Goal: Task Accomplishment & Management: Use online tool/utility

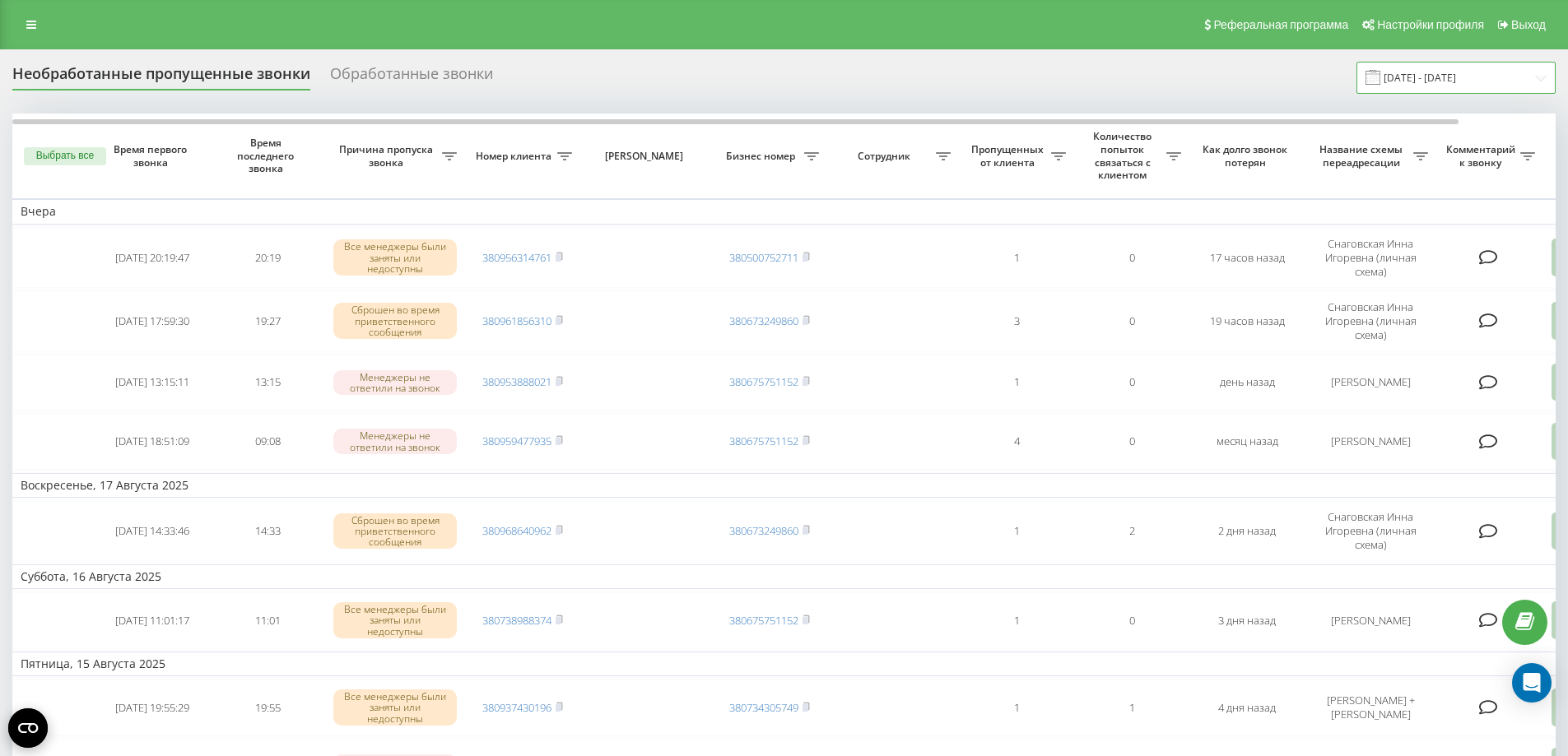
click at [1482, 85] on input "01.08.2025 - 18.08.2025" at bounding box center [1456, 77] width 199 height 32
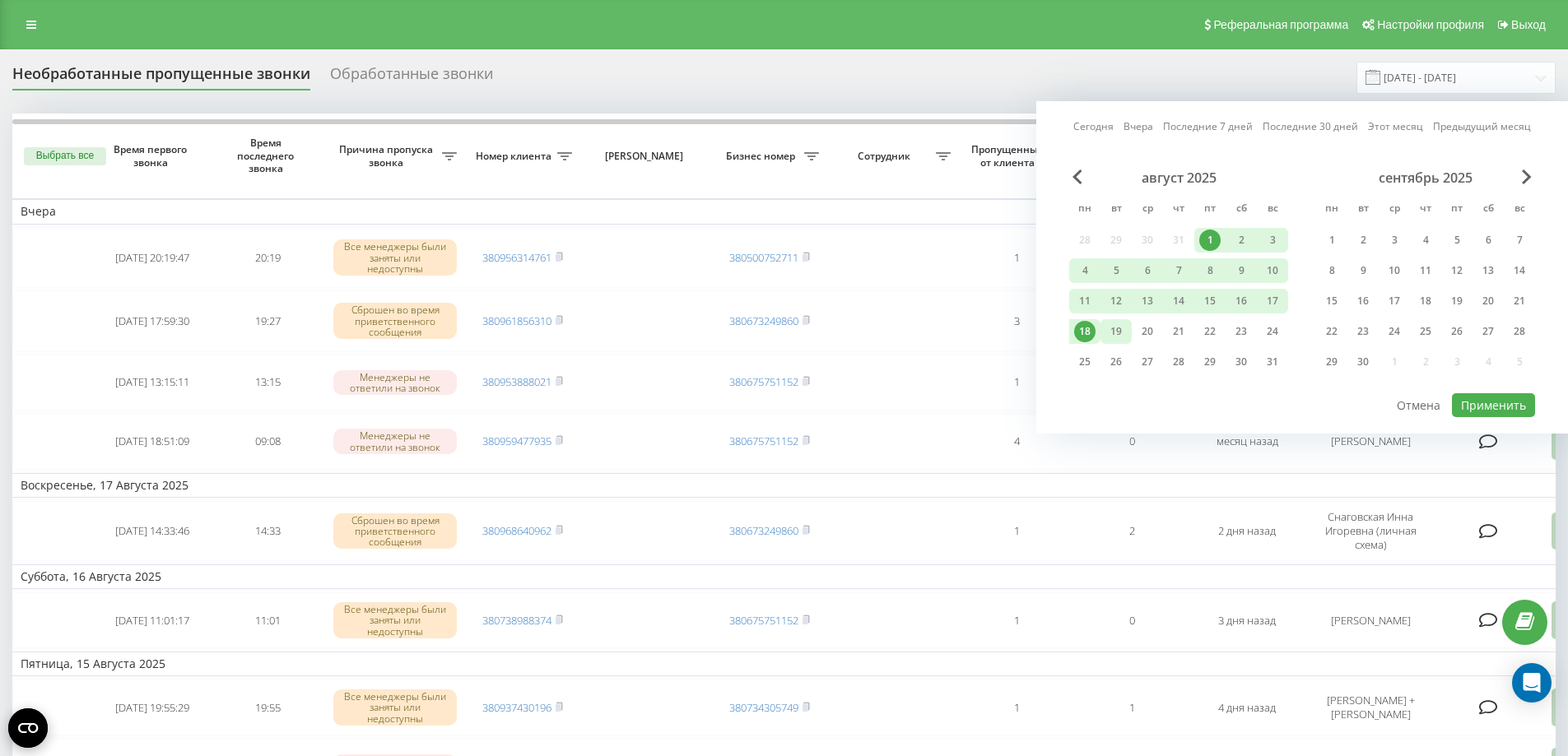
click at [1116, 328] on div "19" at bounding box center [1116, 331] width 21 height 21
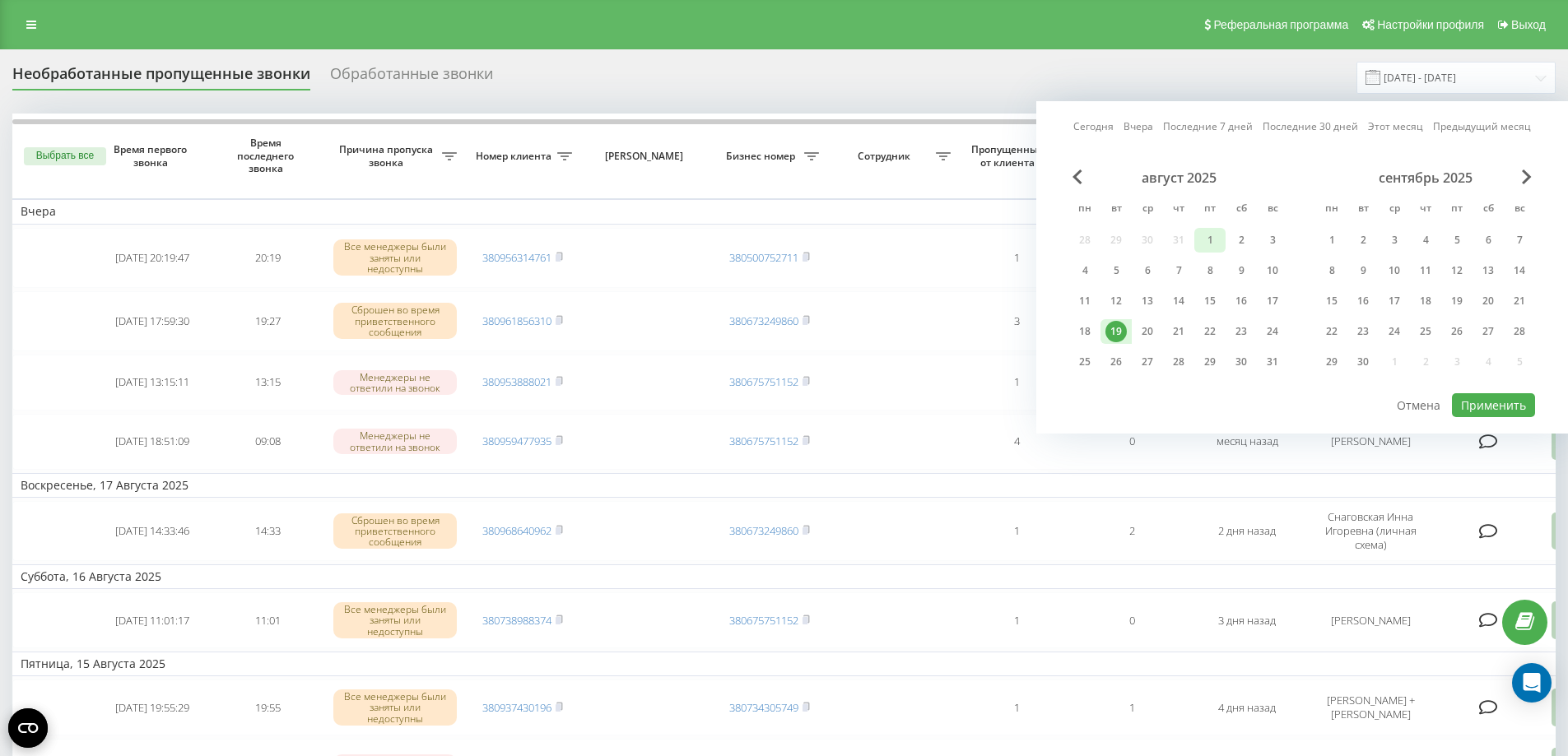
click at [1204, 240] on div "1" at bounding box center [1209, 239] width 21 height 21
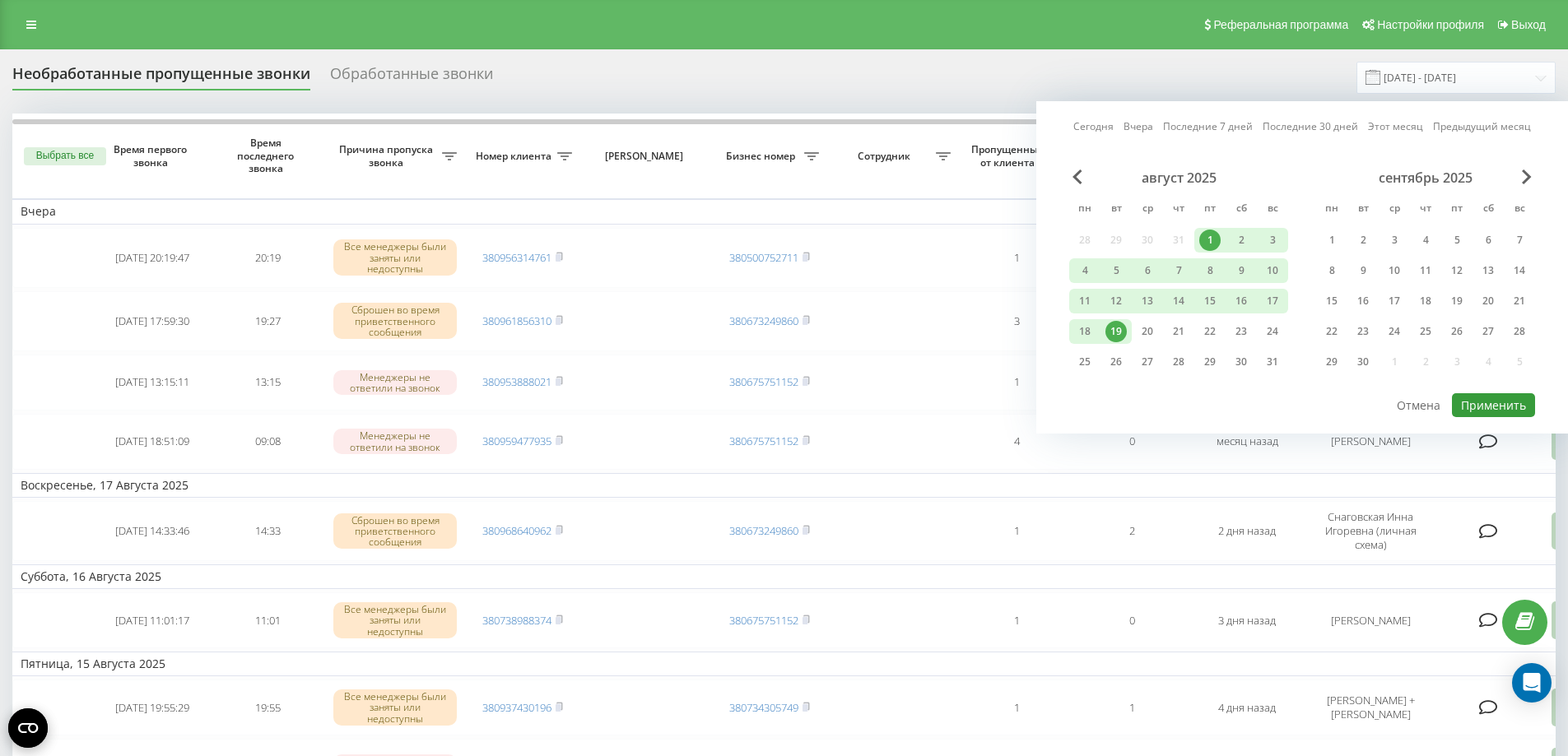
click at [1492, 404] on button "Применить" at bounding box center [1493, 405] width 83 height 24
type input "[DATE] - [DATE]"
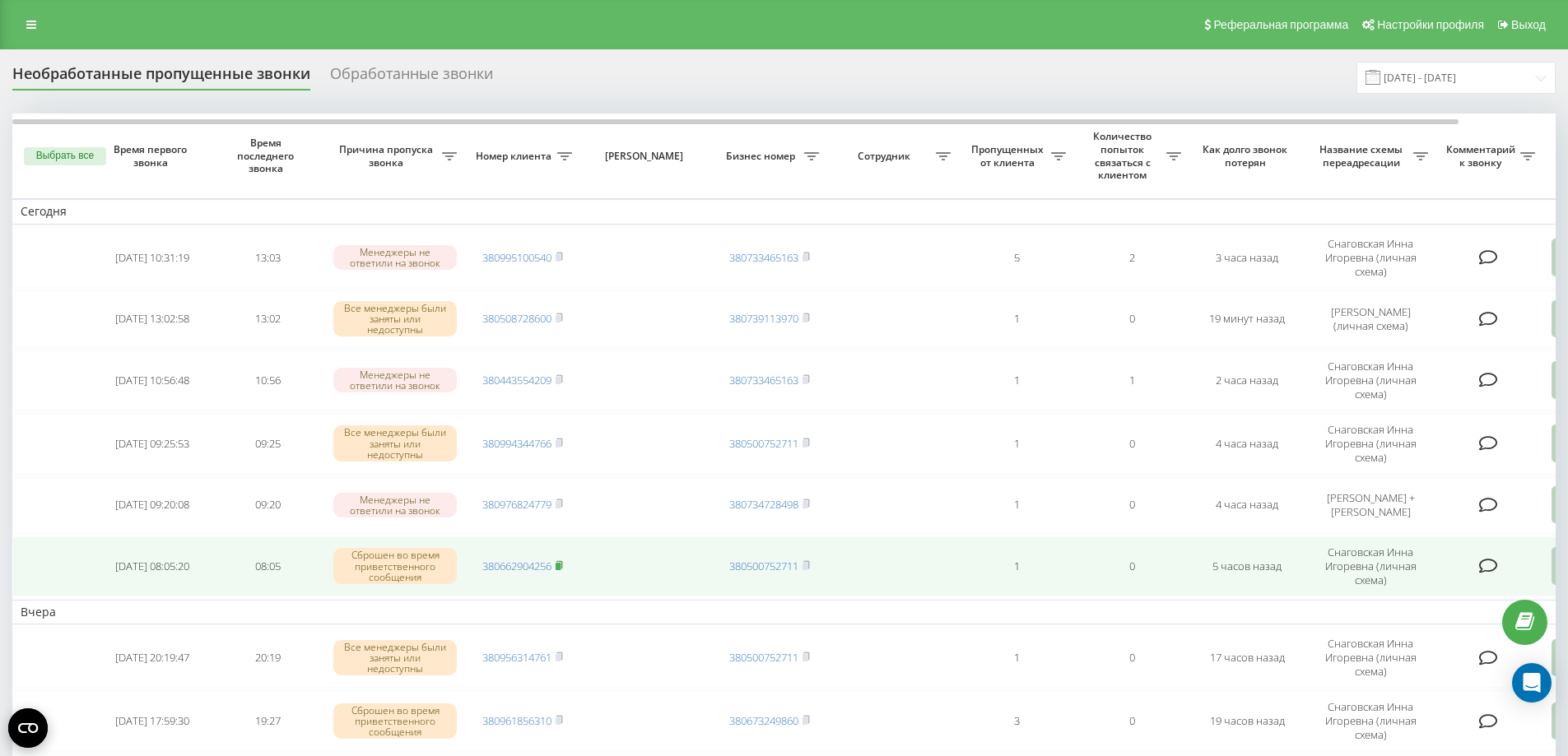
click at [560, 570] on rect at bounding box center [557, 566] width 5 height 7
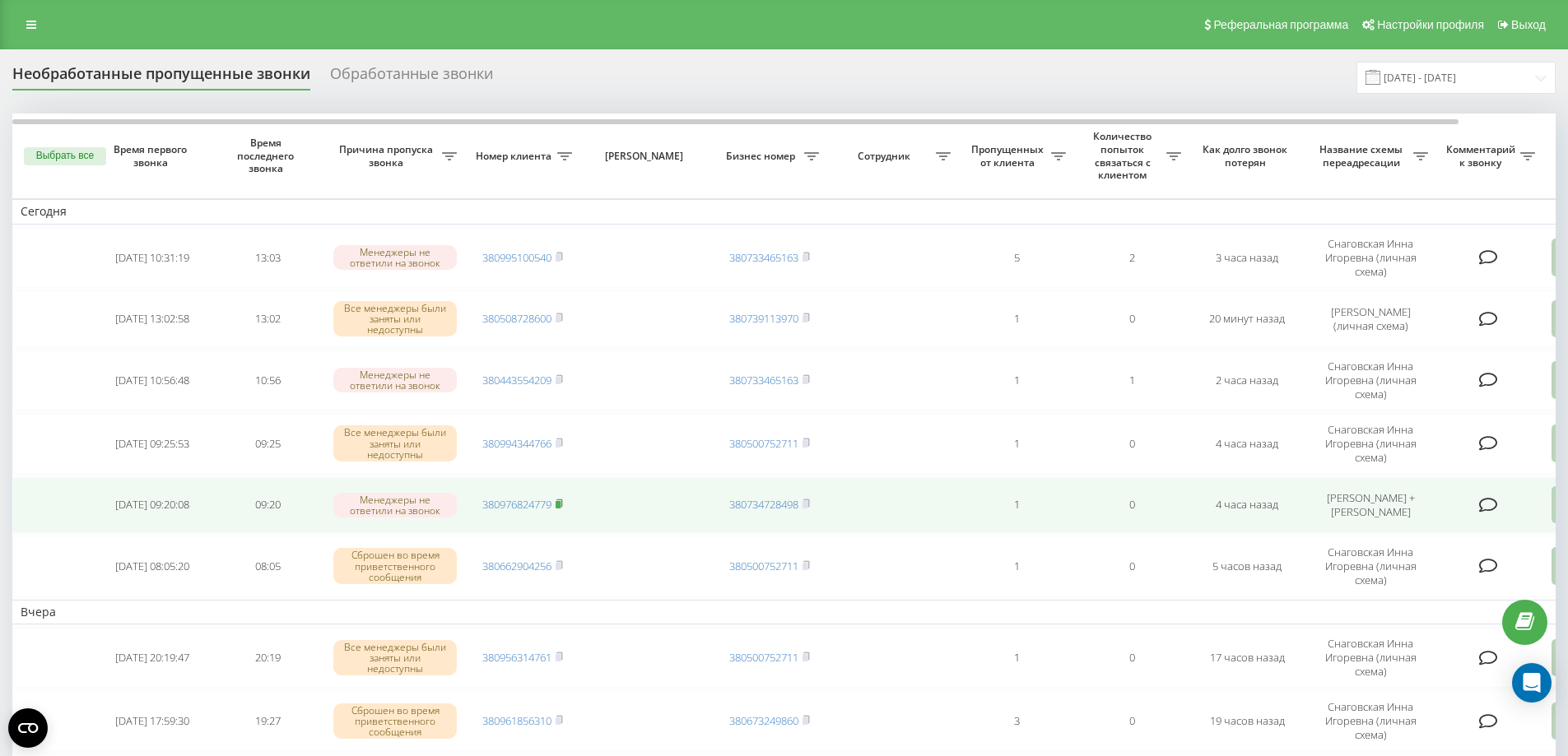
click at [563, 506] on icon at bounding box center [559, 503] width 7 height 10
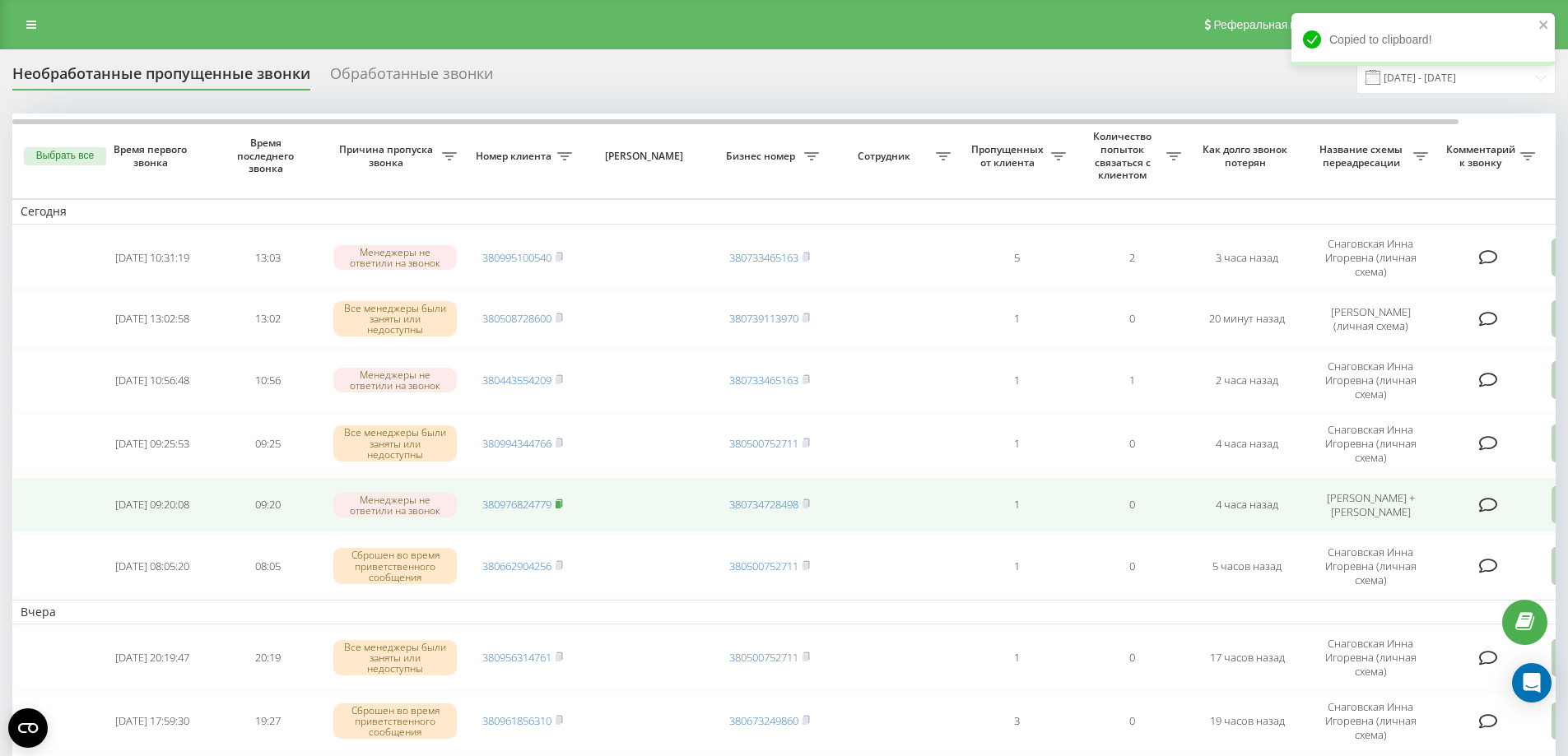
click at [563, 506] on icon at bounding box center [559, 503] width 7 height 10
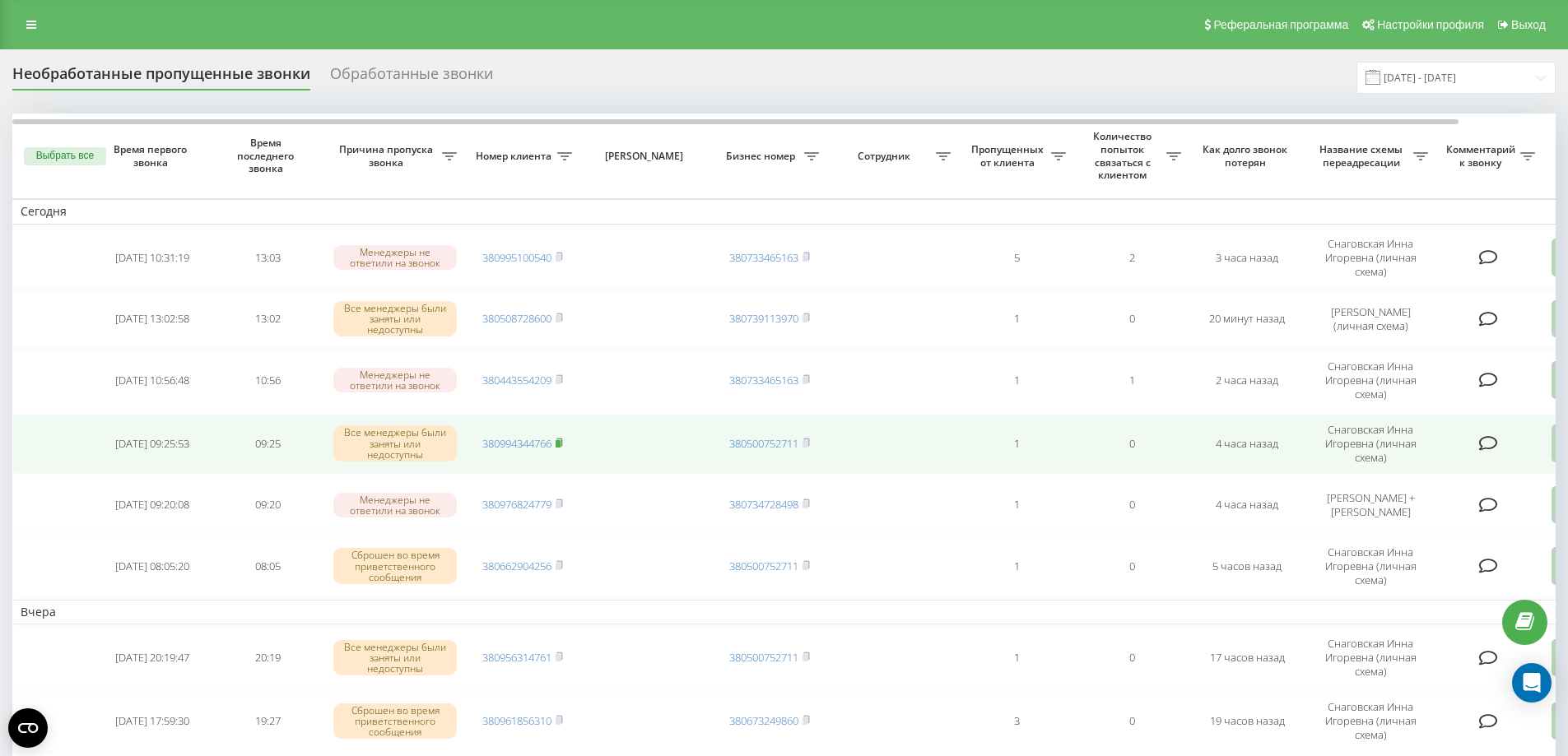
click at [559, 448] on rect at bounding box center [557, 444] width 5 height 7
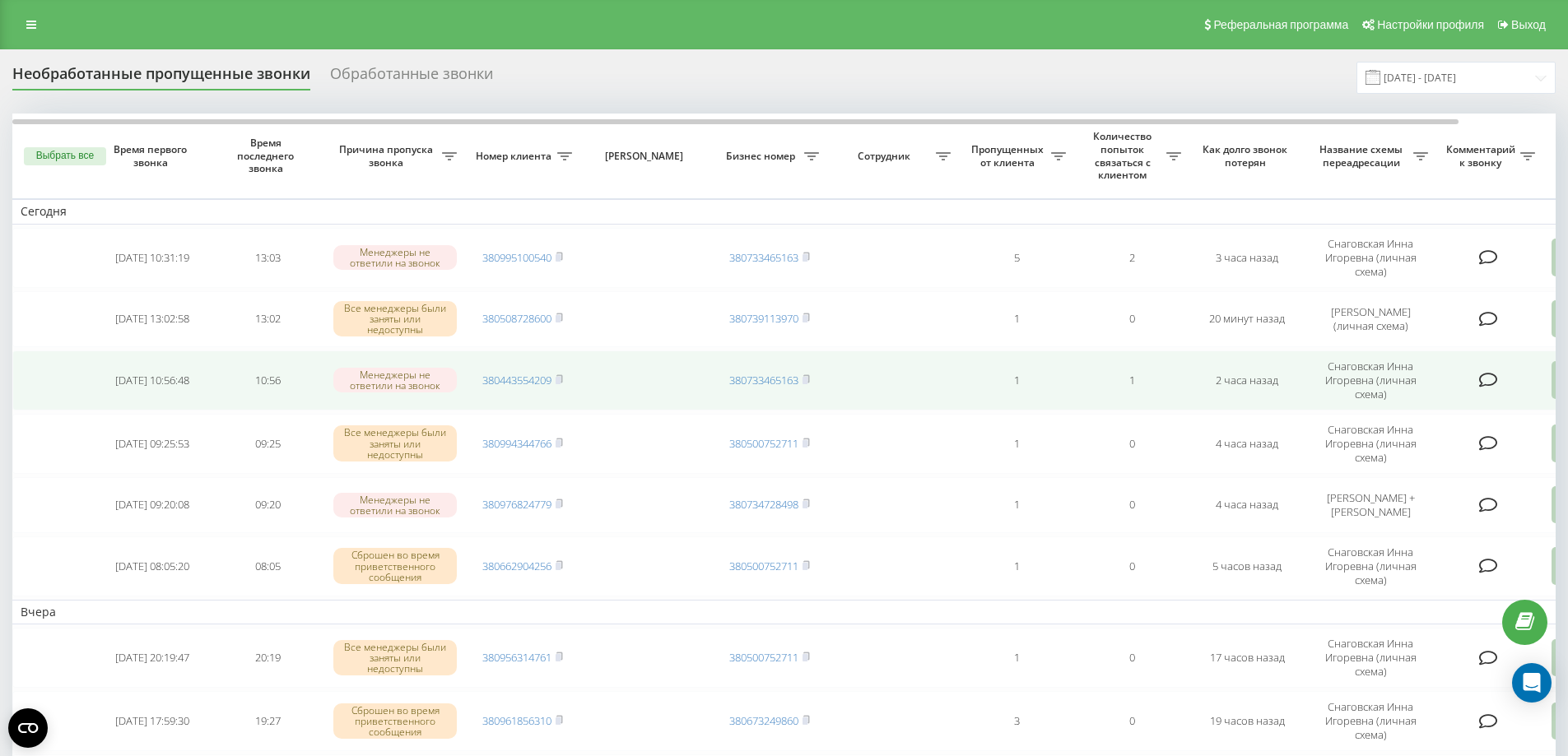
click at [944, 378] on td at bounding box center [893, 380] width 132 height 60
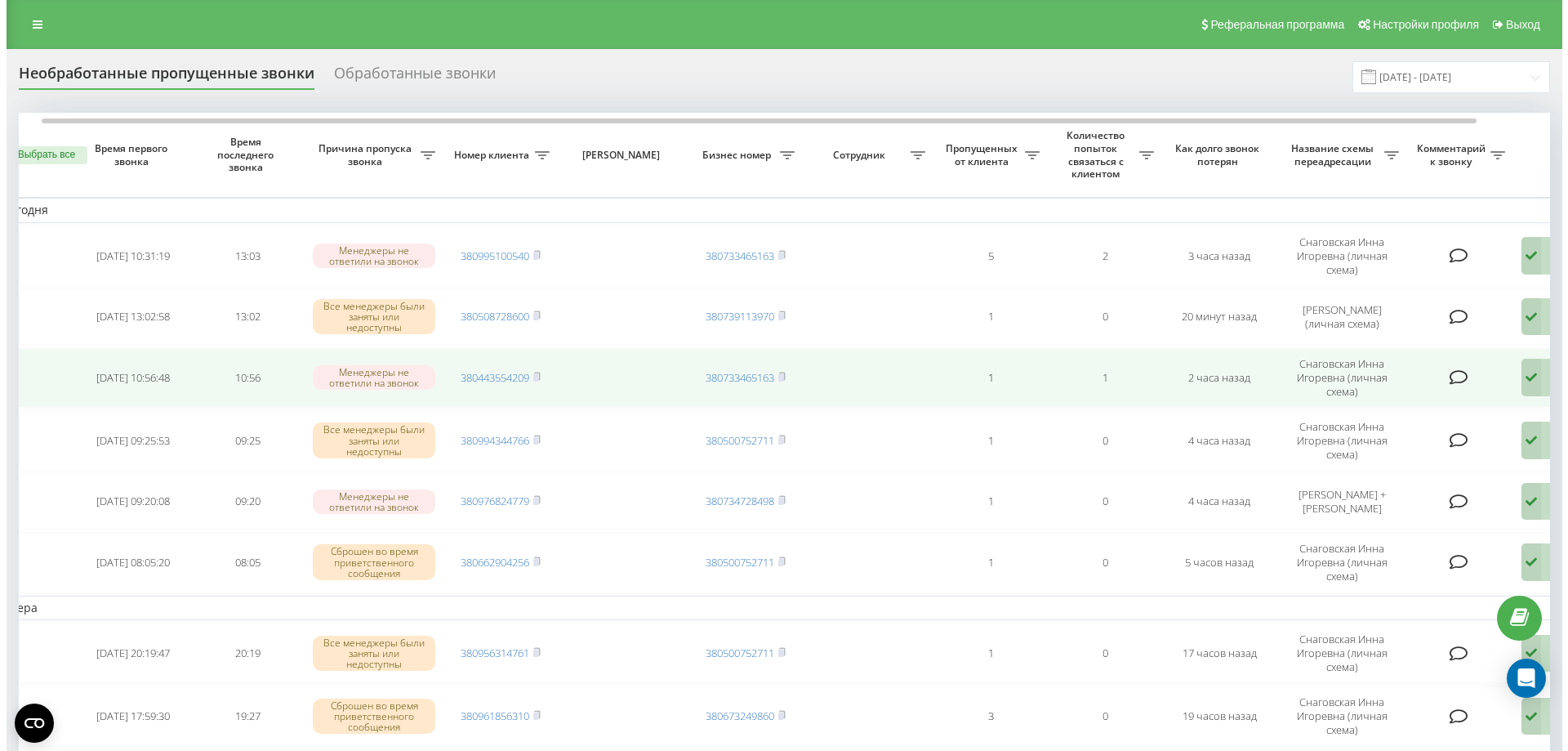
scroll to position [0, 102]
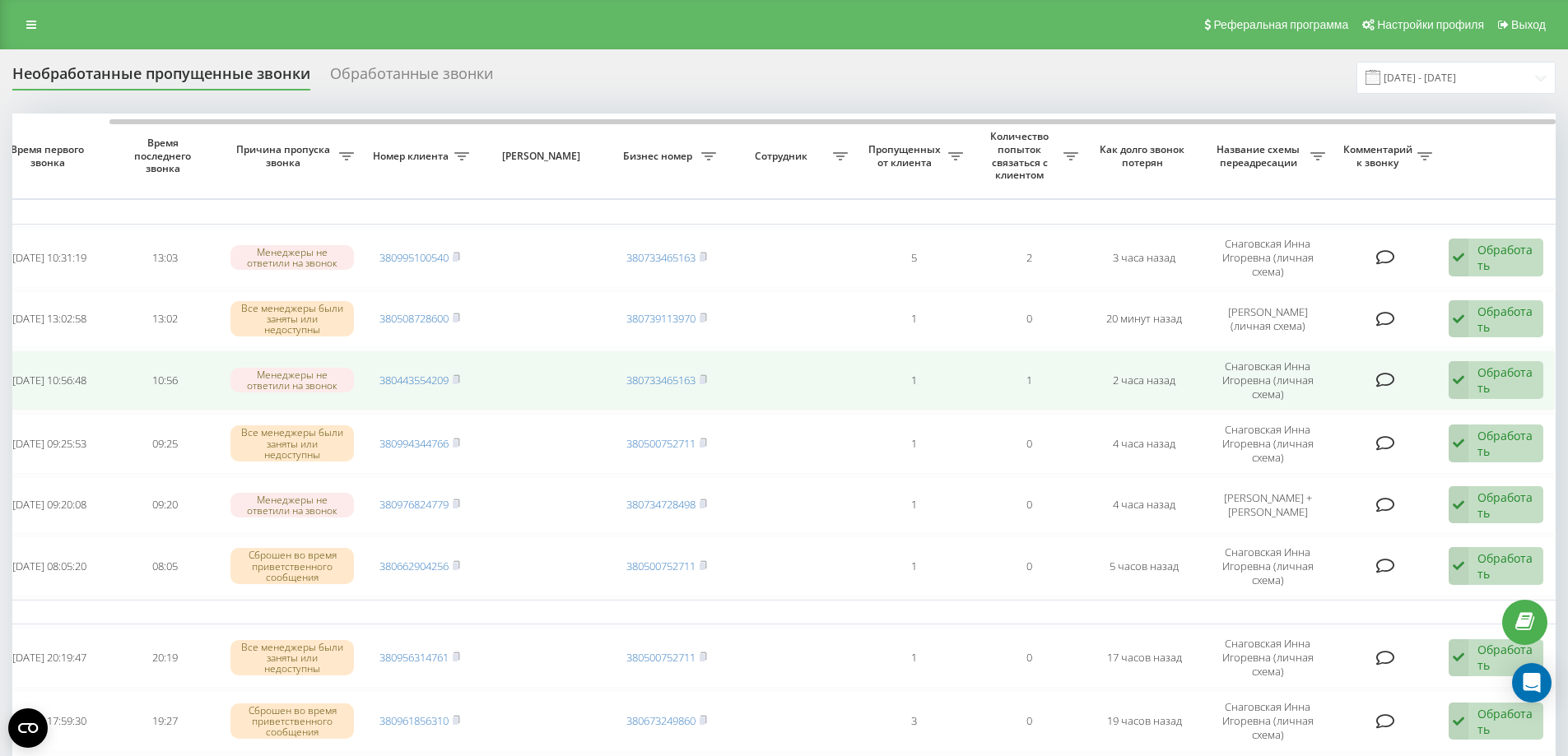
click at [1480, 379] on div "Обработать" at bounding box center [1505, 380] width 57 height 31
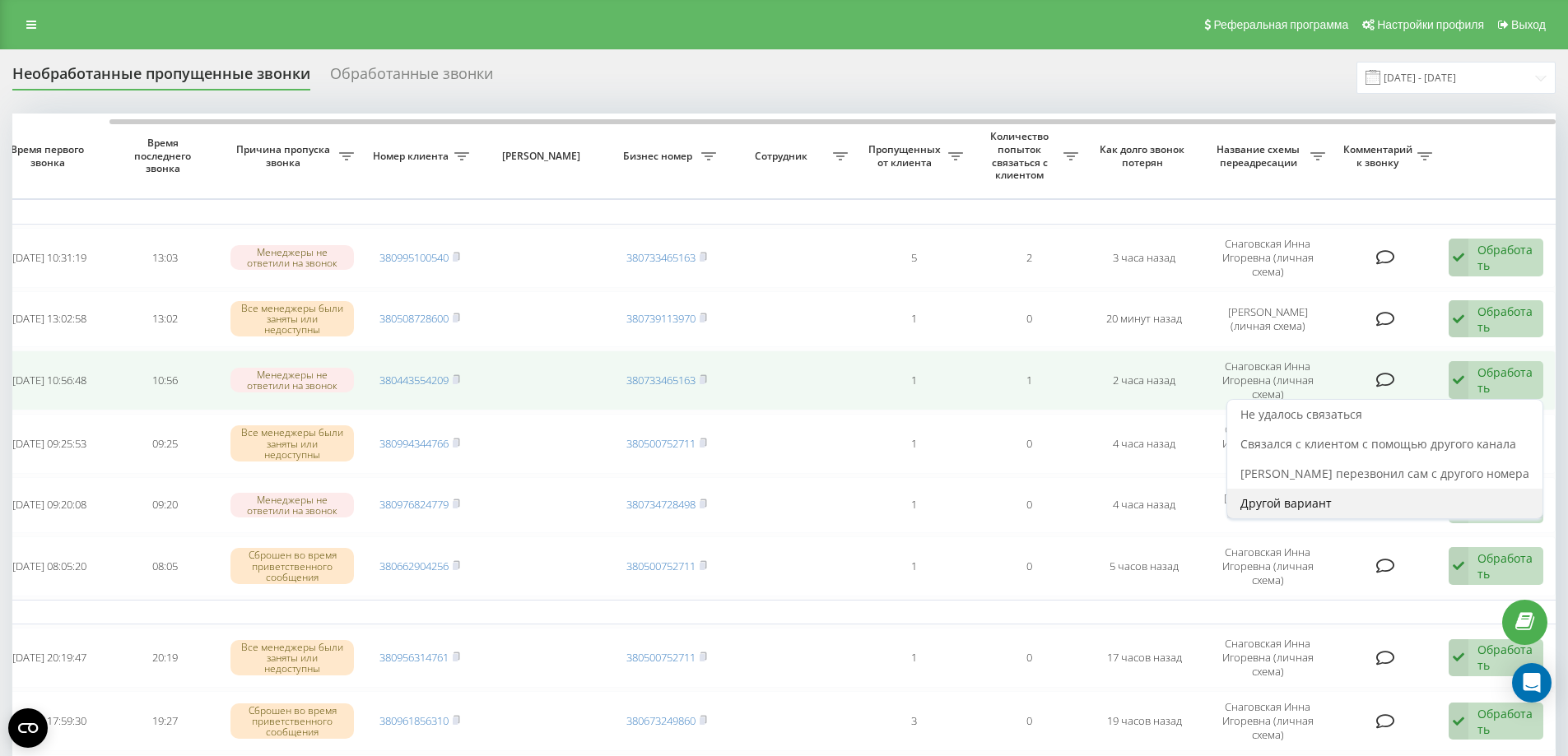
click at [1284, 494] on div "Другой вариант" at bounding box center [1385, 504] width 315 height 29
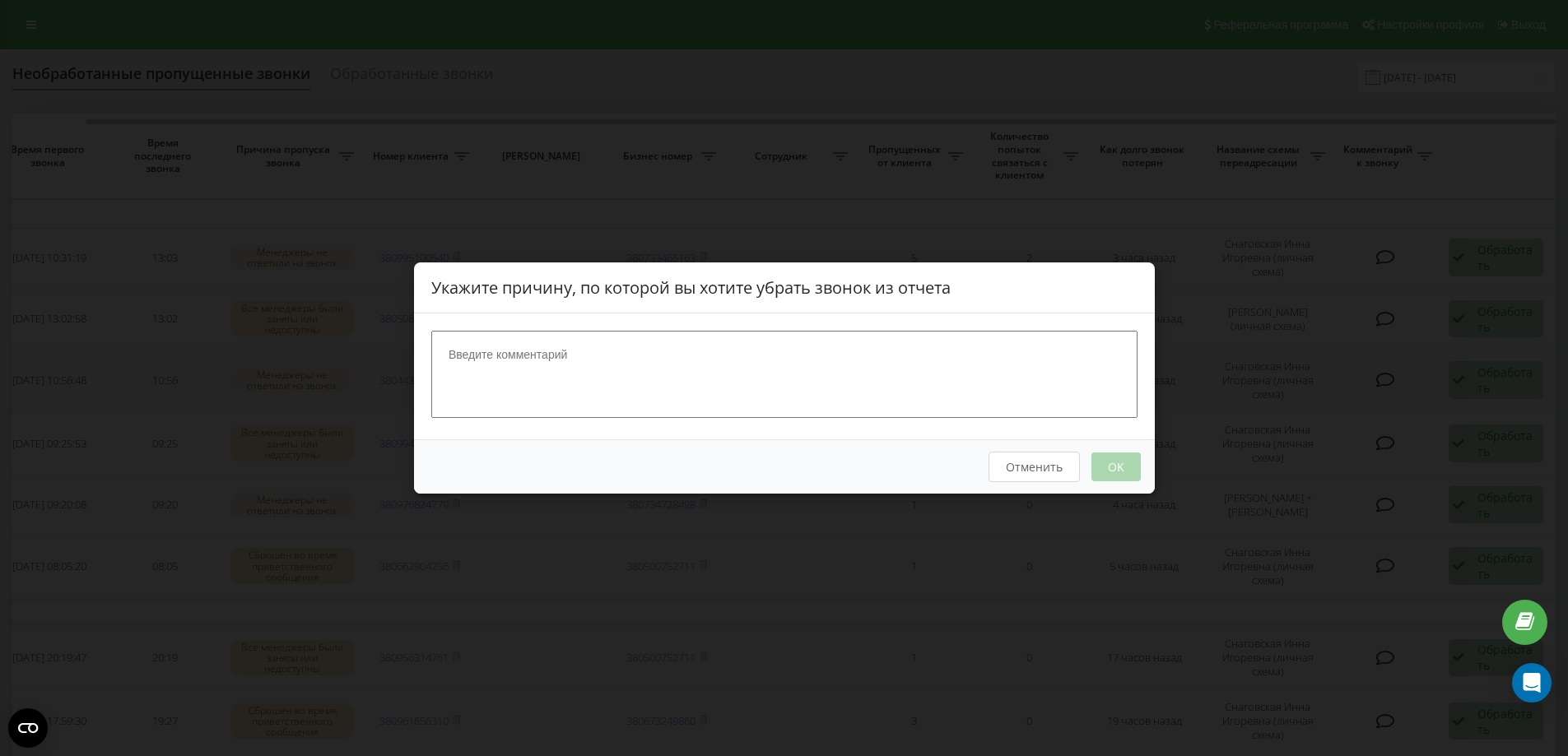
scroll to position [0, 90]
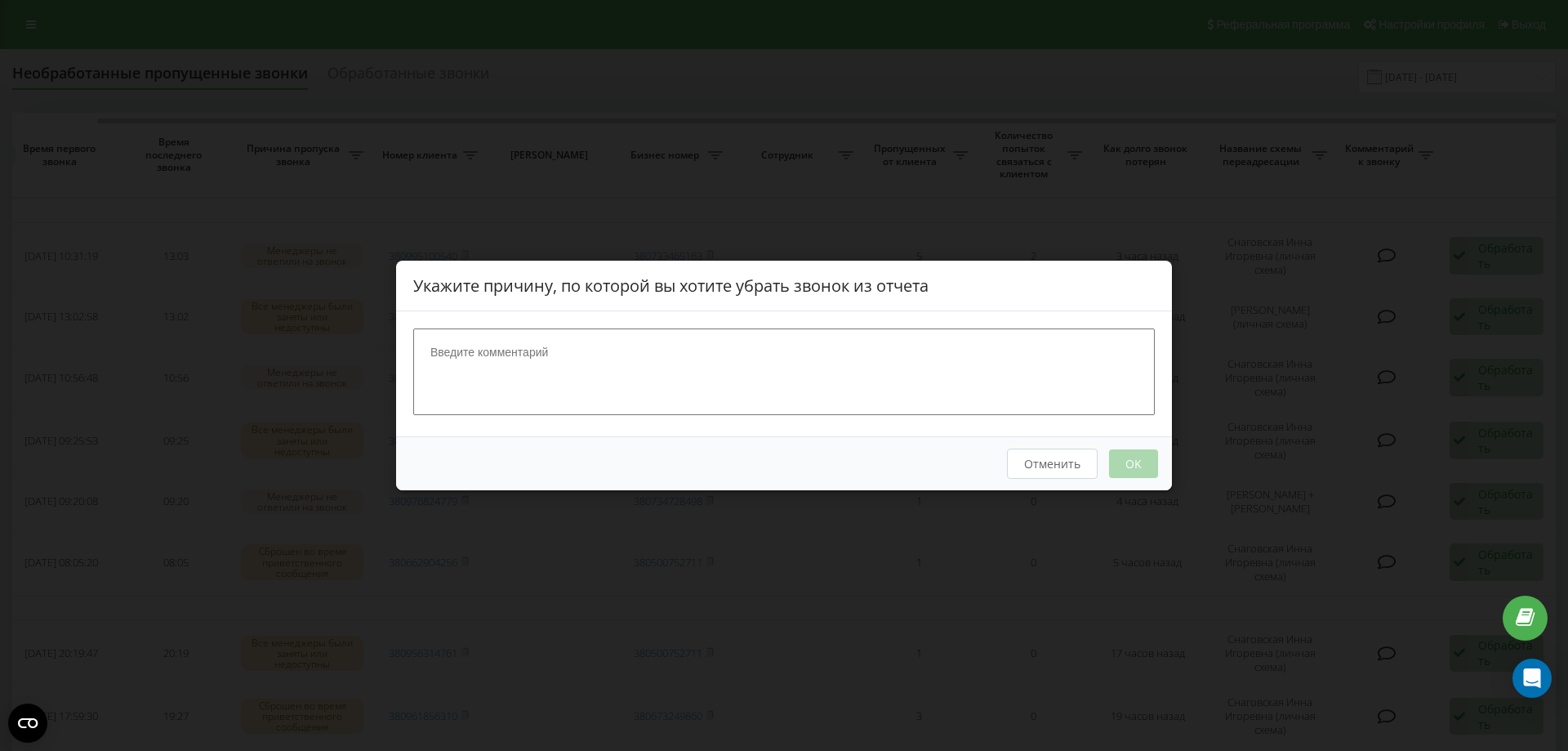
click at [685, 345] on textarea at bounding box center [784, 371] width 741 height 87
type textarea "I"
type textarea "ШАХРАИ"
click at [1128, 469] on button "OK" at bounding box center [1134, 463] width 49 height 28
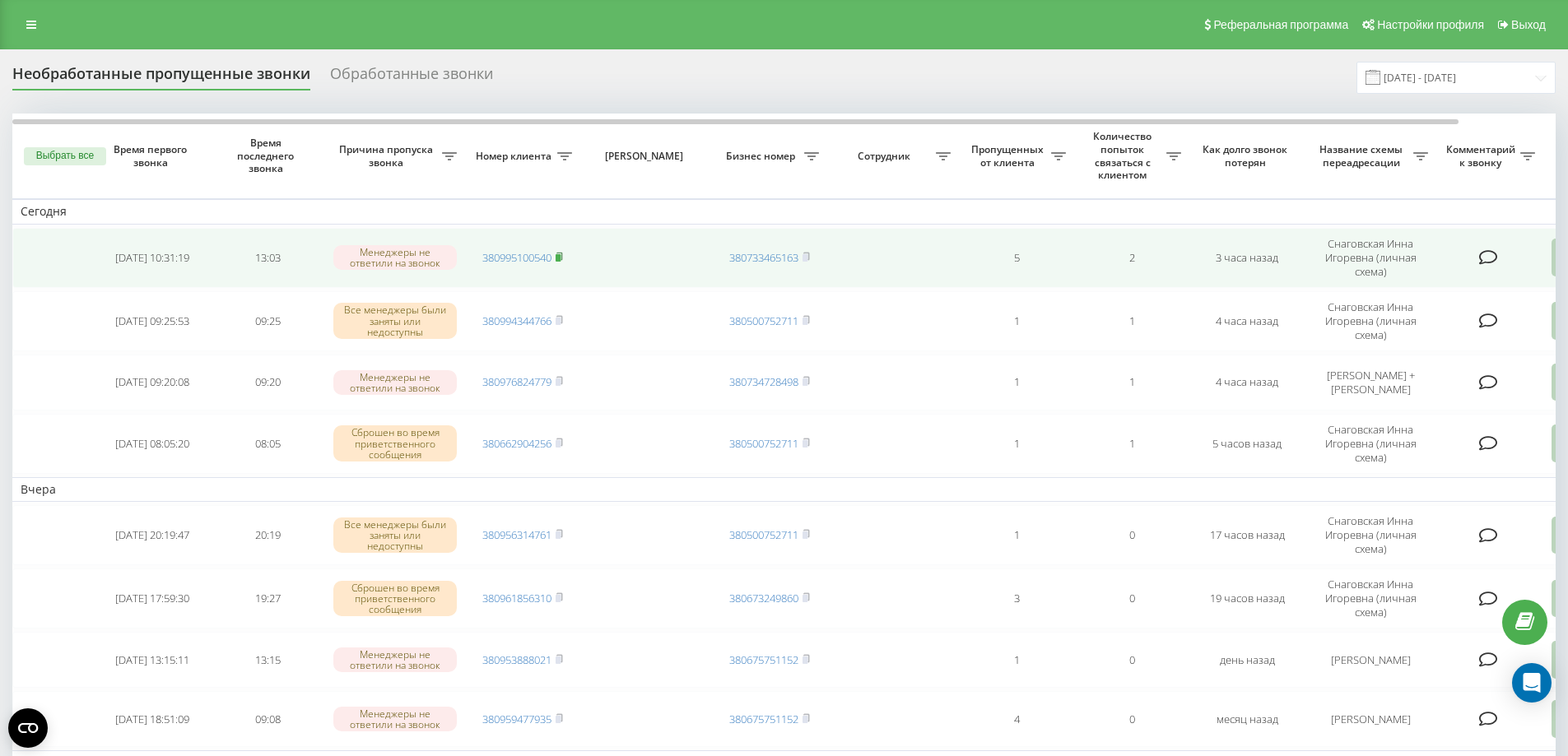
click at [560, 256] on rect at bounding box center [557, 258] width 5 height 7
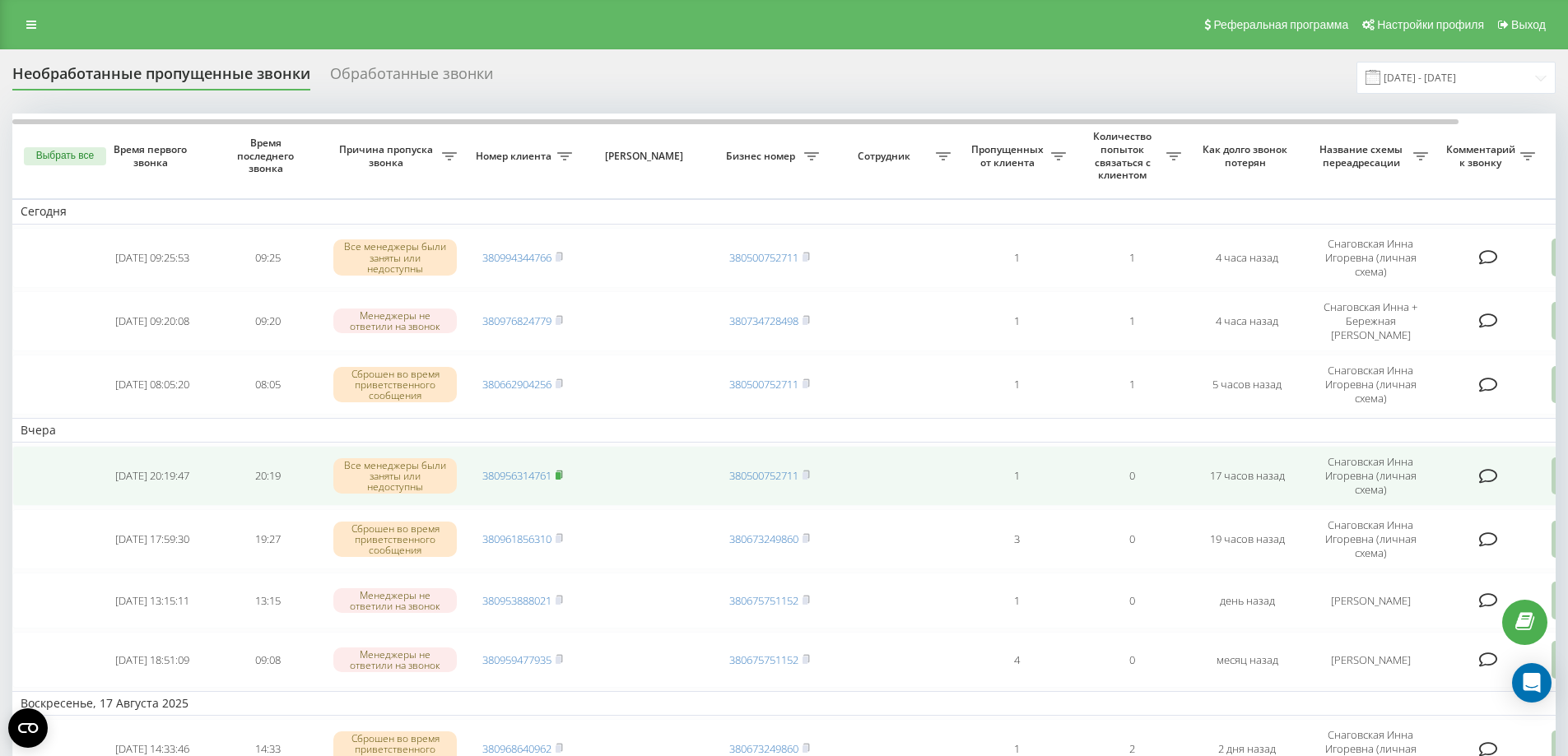
click at [563, 471] on icon at bounding box center [559, 474] width 7 height 10
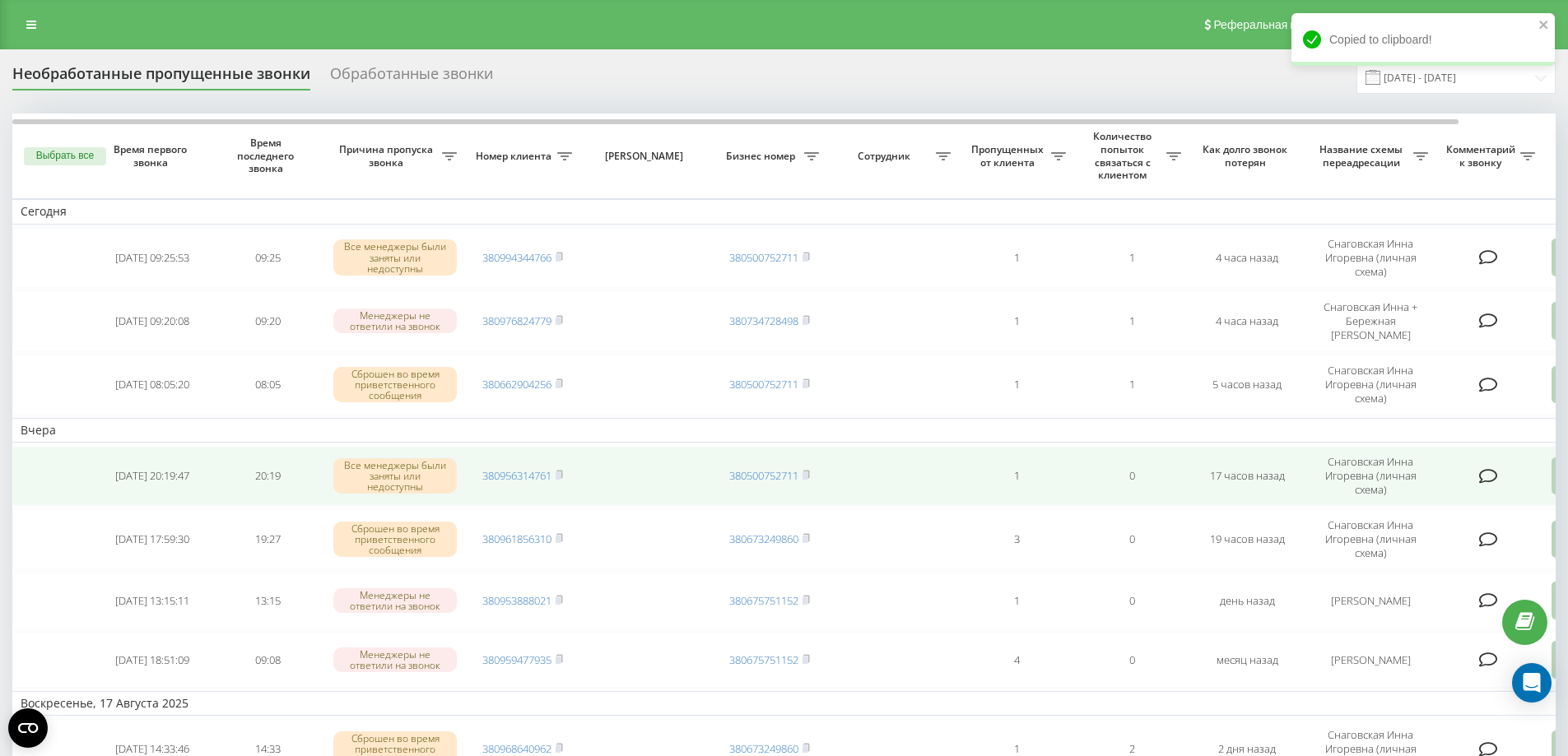
drag, startPoint x: 1476, startPoint y: 453, endPoint x: 1513, endPoint y: 449, distance: 37.2
click at [1513, 449] on td at bounding box center [1490, 475] width 107 height 60
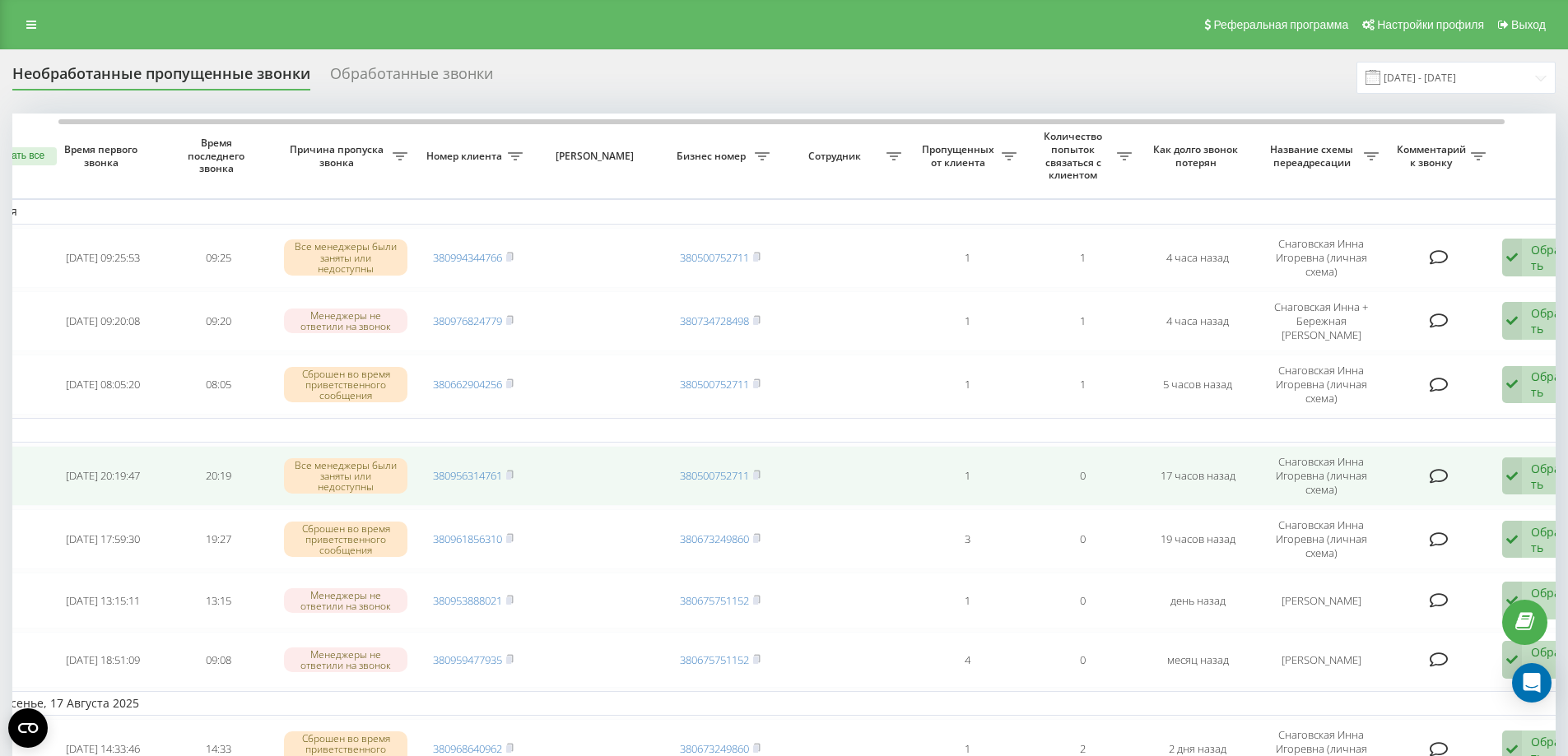
scroll to position [0, 74]
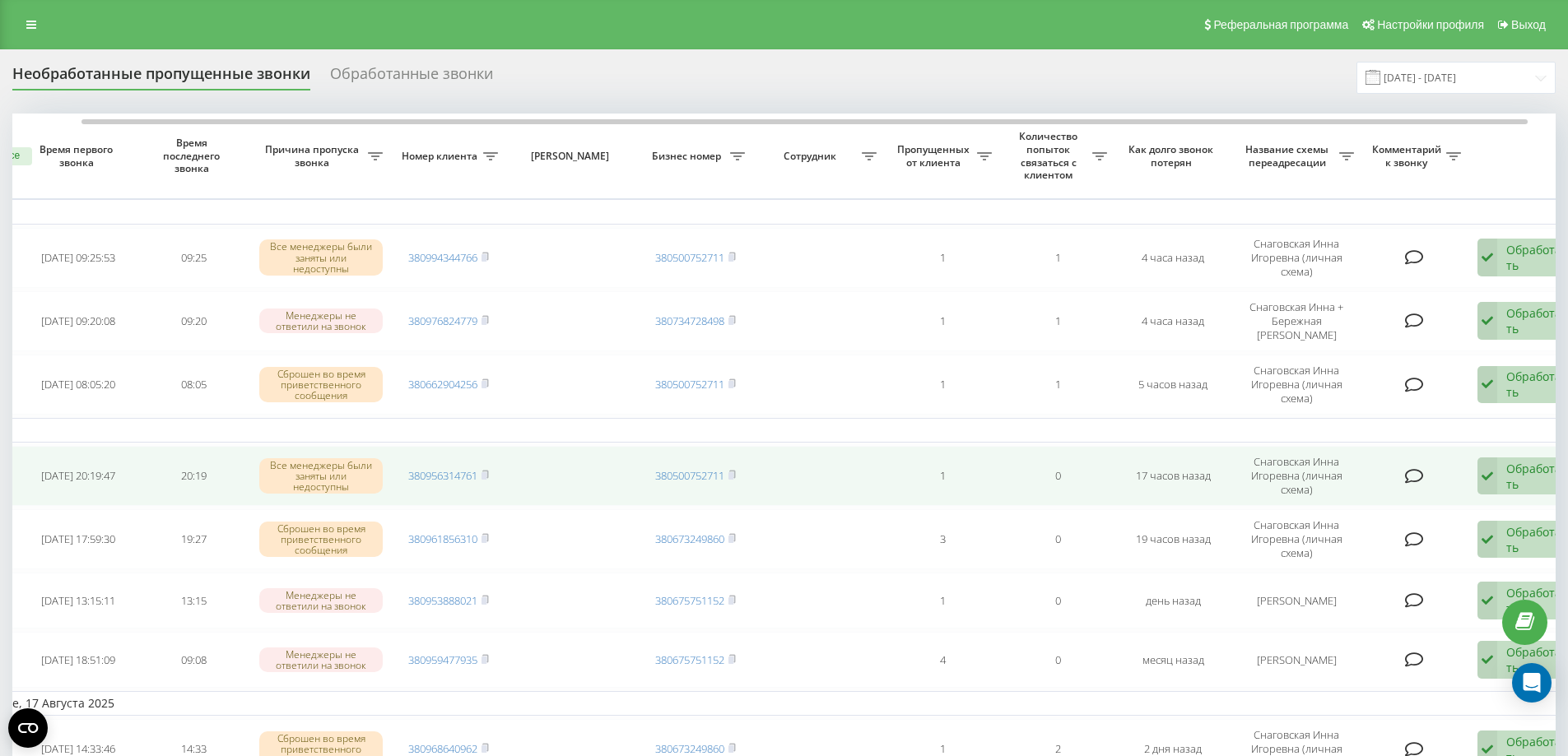
click at [1505, 463] on div "Обработать Не удалось связаться Связался с клиентом с помощью другого канала Кл…" at bounding box center [1524, 476] width 95 height 38
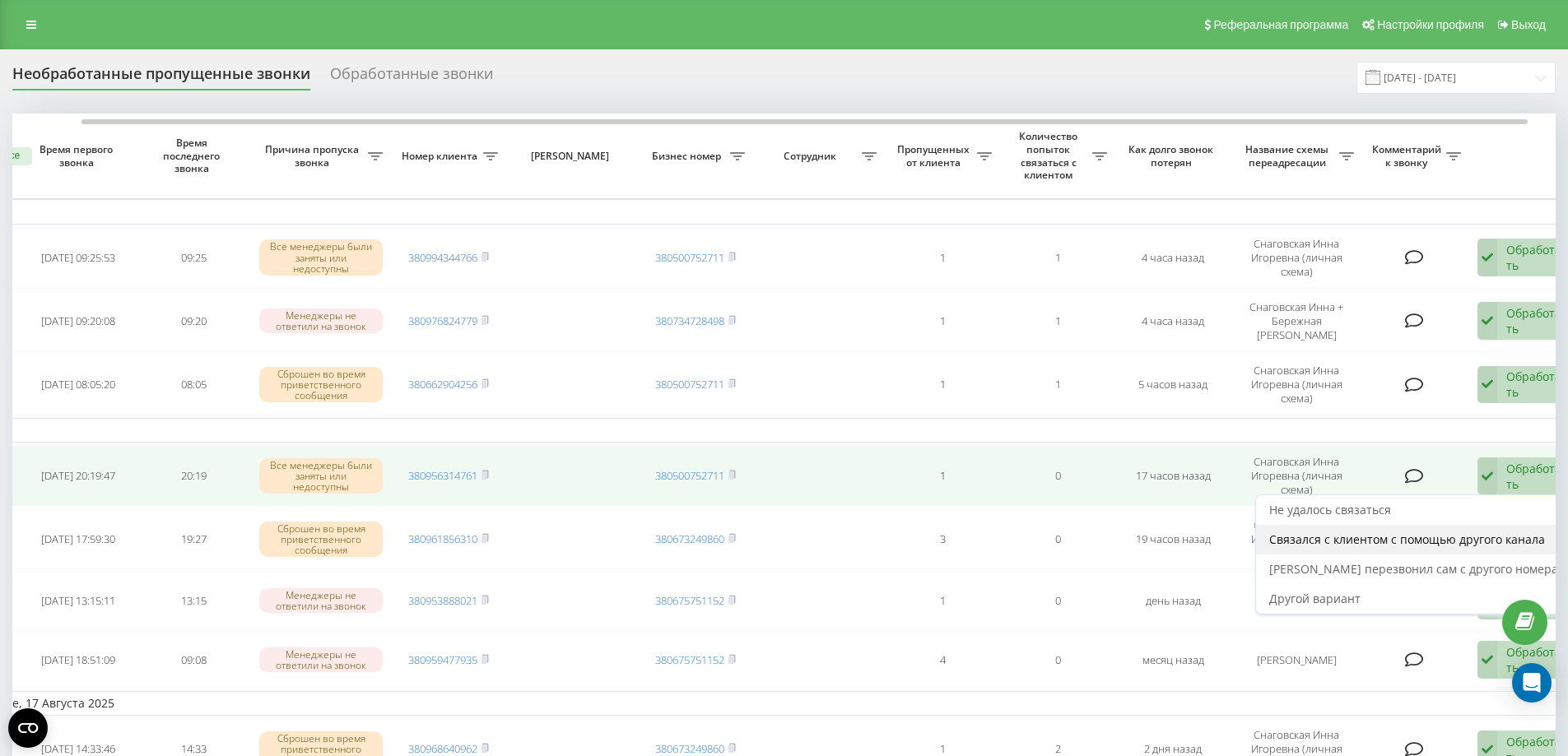
click at [1374, 531] on span "Связался с клиентом с помощью другого канала" at bounding box center [1406, 539] width 275 height 16
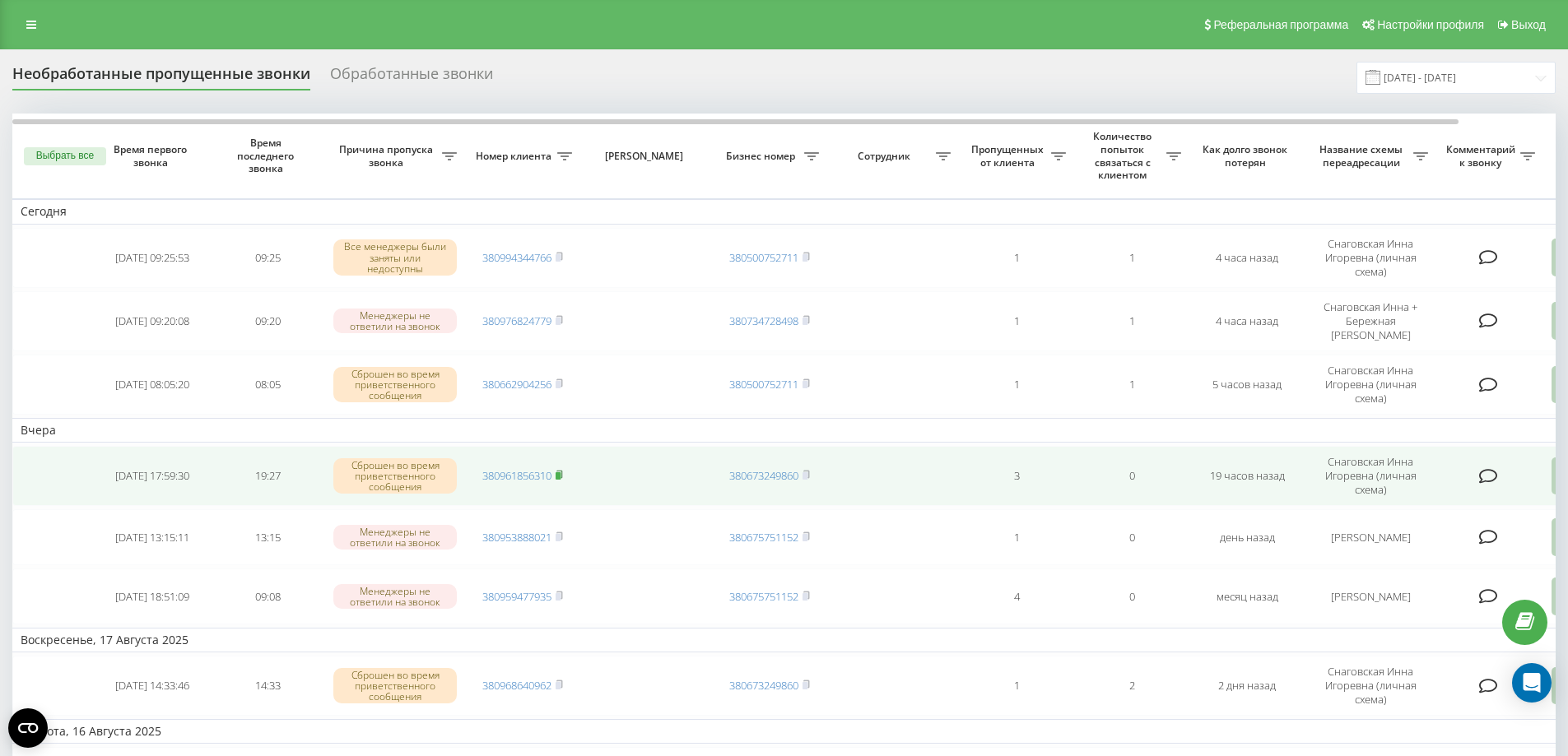
click at [560, 472] on rect at bounding box center [557, 476] width 5 height 7
